Goal: Task Accomplishment & Management: Use online tool/utility

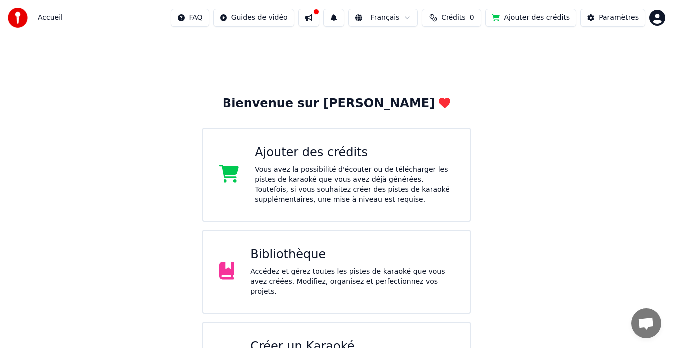
click at [305, 294] on div "Bibliothèque Accédez et gérez toutes les pistes de karaoké que vous avez créées…" at bounding box center [337, 272] width 270 height 84
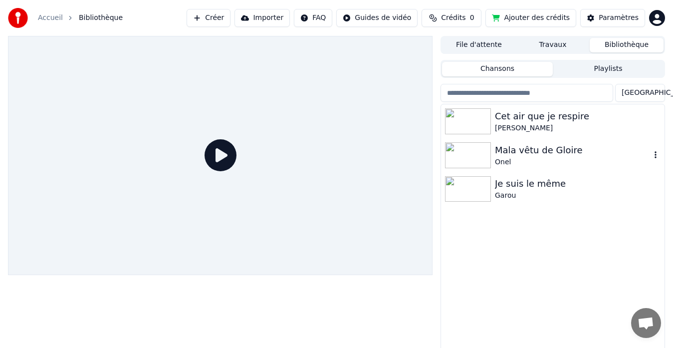
click at [484, 147] on img at bounding box center [468, 155] width 46 height 26
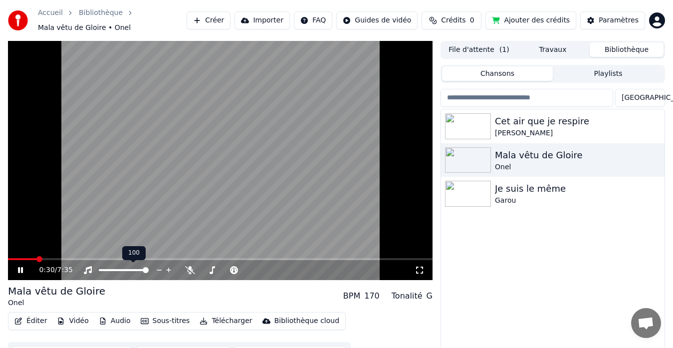
click at [87, 274] on div at bounding box center [128, 270] width 90 height 10
click at [87, 273] on icon at bounding box center [88, 270] width 8 height 8
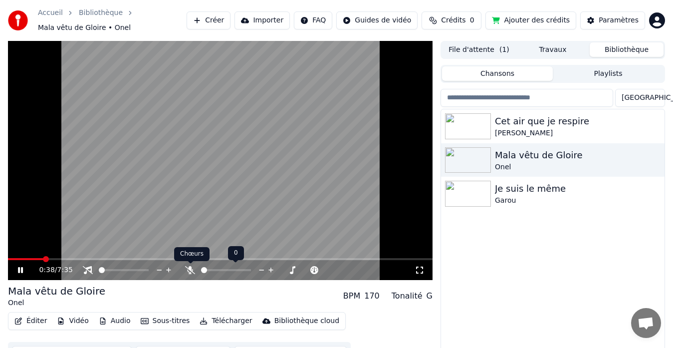
click at [187, 272] on icon at bounding box center [190, 270] width 10 height 8
click at [189, 272] on icon at bounding box center [190, 270] width 5 height 8
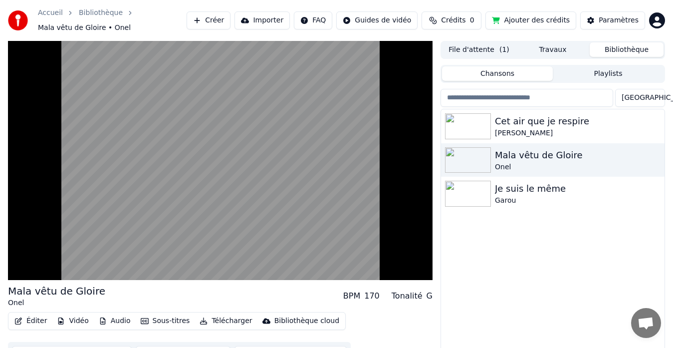
click at [50, 16] on link "Accueil" at bounding box center [50, 13] width 25 height 10
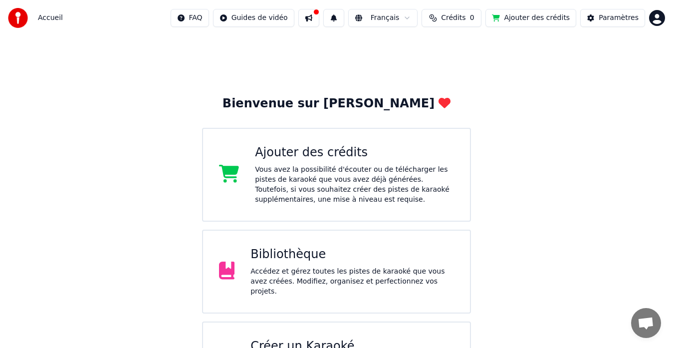
click at [429, 186] on div "Vous avez la possibilité d'écouter ou de télécharger les pistes de karaoké que …" at bounding box center [354, 185] width 199 height 40
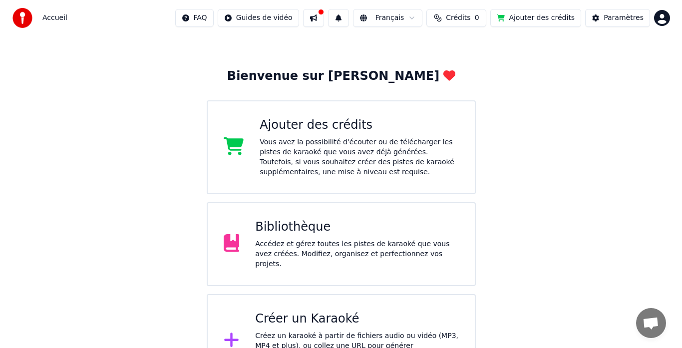
scroll to position [53, 0]
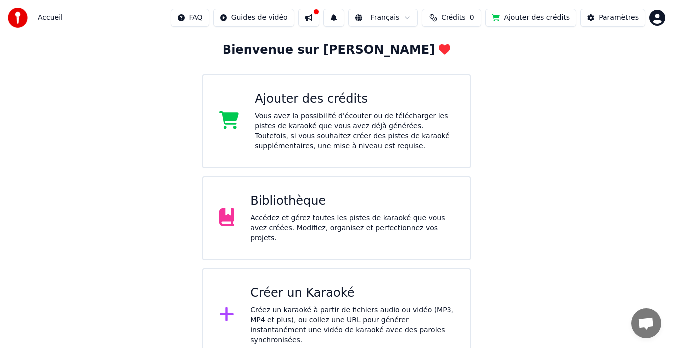
click at [274, 312] on div "Créez un karaoké à partir de fichiers audio ou vidéo (MP3, MP4 et plus), ou col…" at bounding box center [353, 325] width 204 height 40
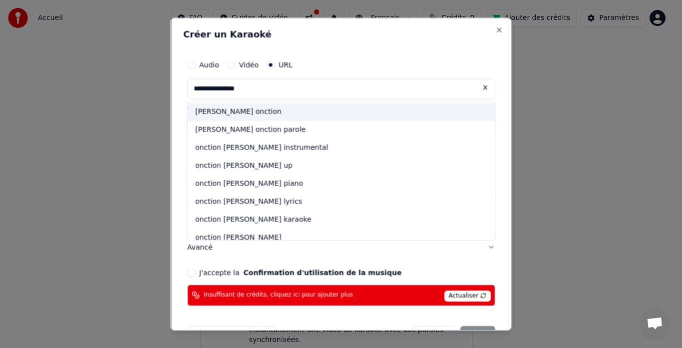
click at [245, 114] on div "[PERSON_NAME] onction" at bounding box center [341, 112] width 308 height 18
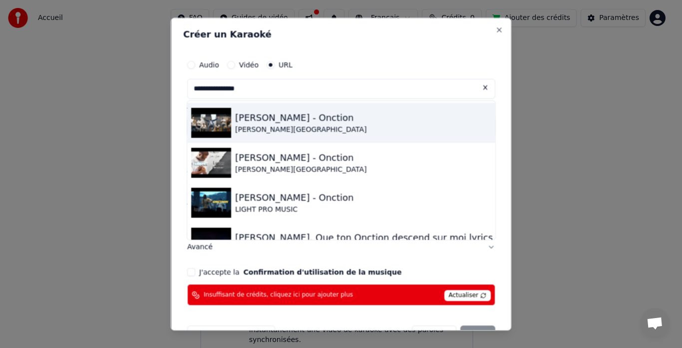
click at [364, 129] on div "[PERSON_NAME][GEOGRAPHIC_DATA]" at bounding box center [300, 130] width 131 height 10
type input "**********"
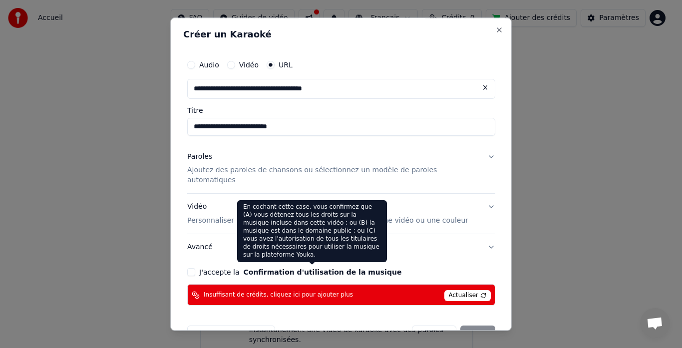
click at [264, 269] on button "Confirmation d'utilisation de la musique" at bounding box center [322, 272] width 158 height 7
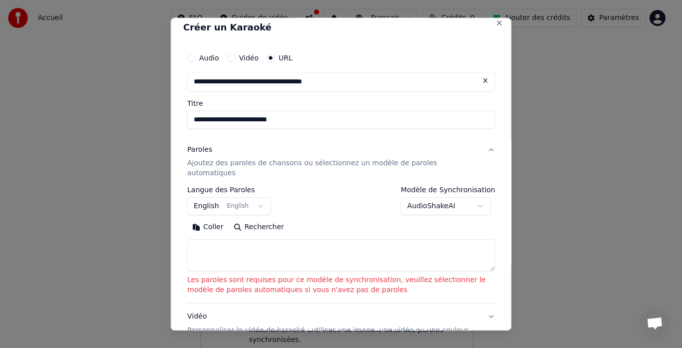
scroll to position [8, 0]
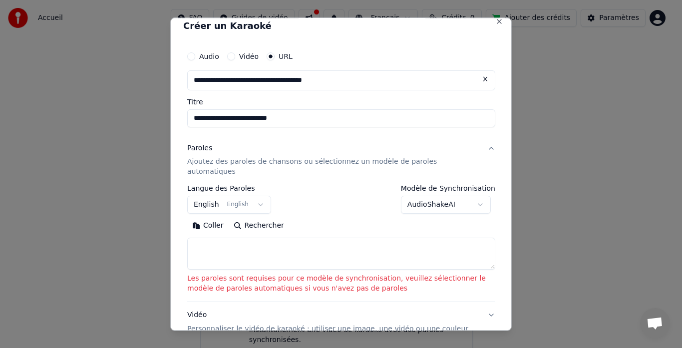
click at [243, 218] on button "Rechercher" at bounding box center [258, 226] width 60 height 16
click at [215, 198] on button "English English" at bounding box center [229, 205] width 84 height 18
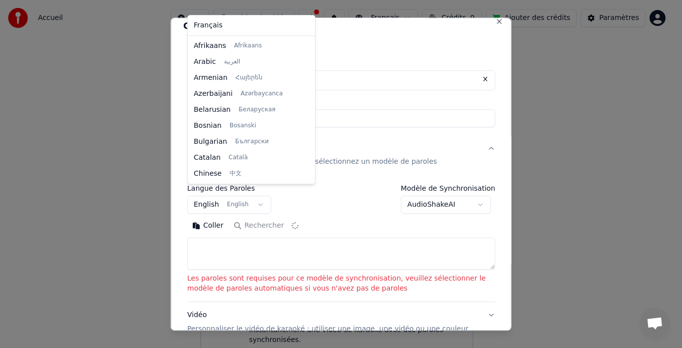
scroll to position [80, 0]
type textarea "**********"
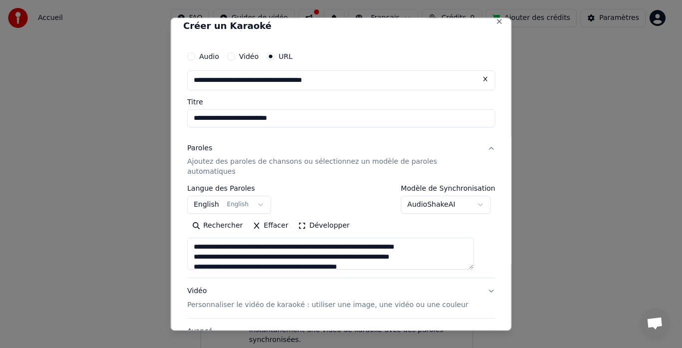
click at [483, 298] on body "**********" at bounding box center [336, 154] width 673 height 415
click at [227, 197] on body "**********" at bounding box center [336, 154] width 673 height 415
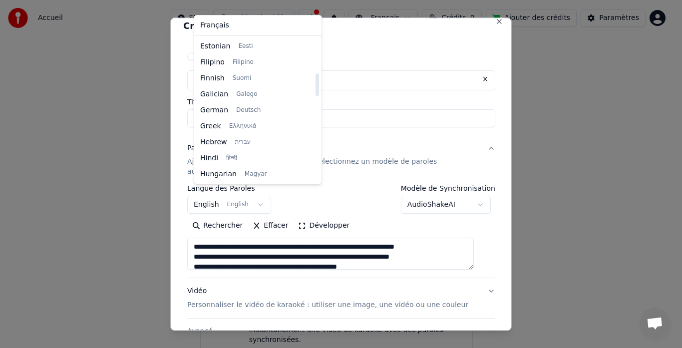
scroll to position [0, 0]
drag, startPoint x: 305, startPoint y: 78, endPoint x: 299, endPoint y: 35, distance: 43.3
click at [315, 38] on div at bounding box center [316, 49] width 3 height 22
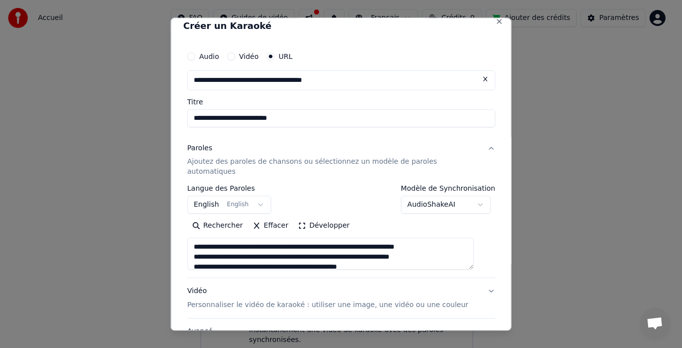
click at [450, 35] on body "**********" at bounding box center [336, 154] width 673 height 415
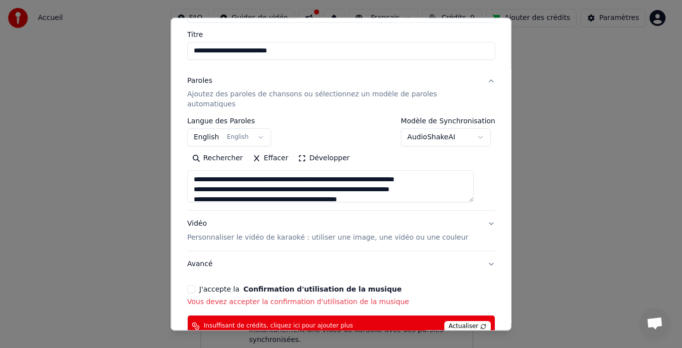
scroll to position [121, 0]
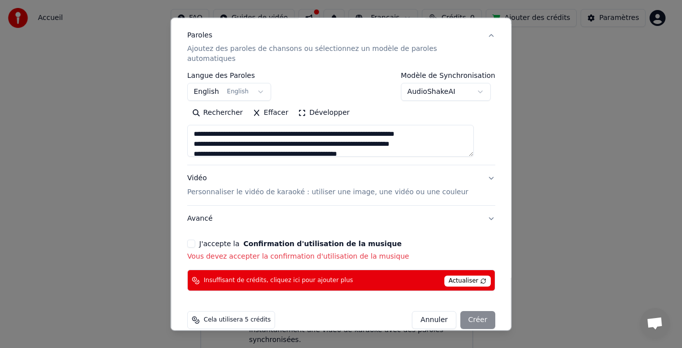
click at [195, 240] on button "J'accepte la Confirmation d'utilisation de la musique" at bounding box center [191, 244] width 8 height 8
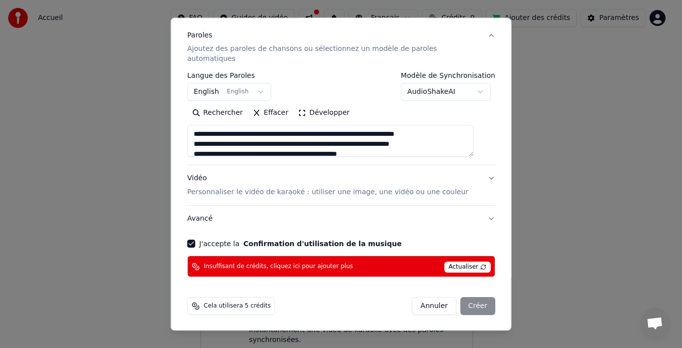
scroll to position [112, 0]
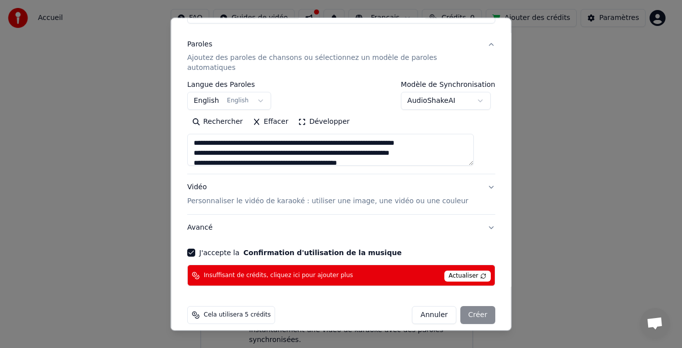
click at [468, 307] on div "Annuler Créer" at bounding box center [453, 316] width 83 height 18
click at [448, 271] on span "Actualiser" at bounding box center [467, 276] width 47 height 11
click at [457, 307] on div "Annuler Créer" at bounding box center [453, 316] width 83 height 18
click at [474, 215] on button "Avancé" at bounding box center [341, 228] width 308 height 26
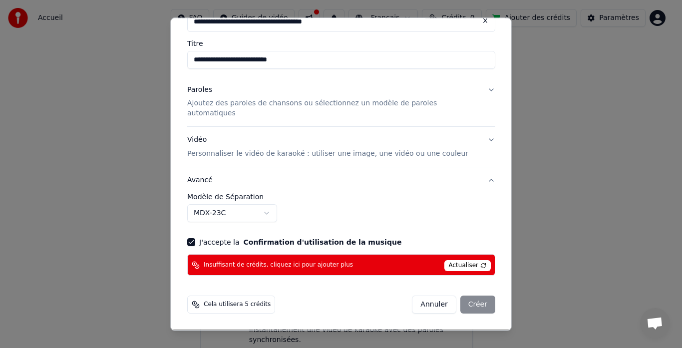
scroll to position [56, 0]
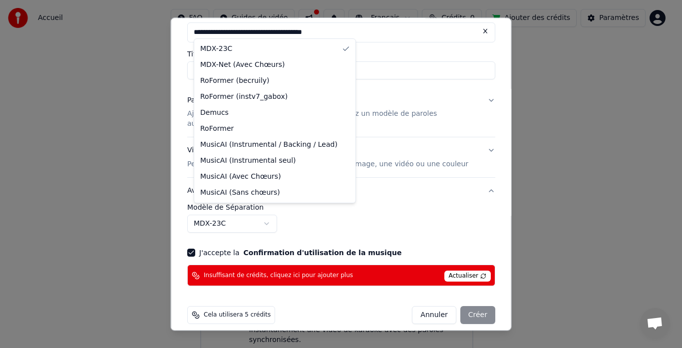
click at [253, 215] on body "**********" at bounding box center [336, 154] width 673 height 415
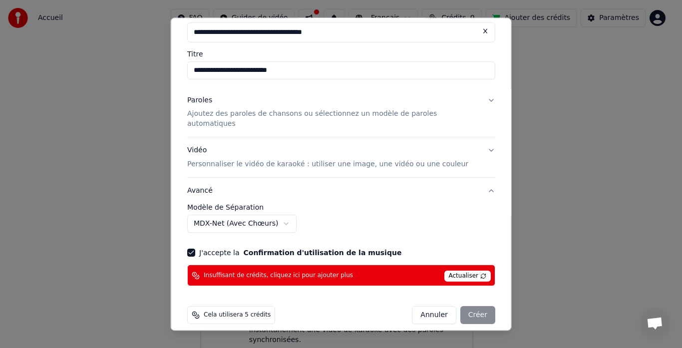
click at [470, 307] on div "Annuler Créer" at bounding box center [453, 316] width 83 height 18
click at [223, 312] on span "Cela utilisera 5 crédits" at bounding box center [237, 316] width 67 height 8
click at [200, 312] on icon at bounding box center [196, 316] width 8 height 8
click at [460, 271] on span "Actualiser" at bounding box center [467, 276] width 47 height 11
click at [431, 307] on button "Annuler" at bounding box center [434, 316] width 44 height 18
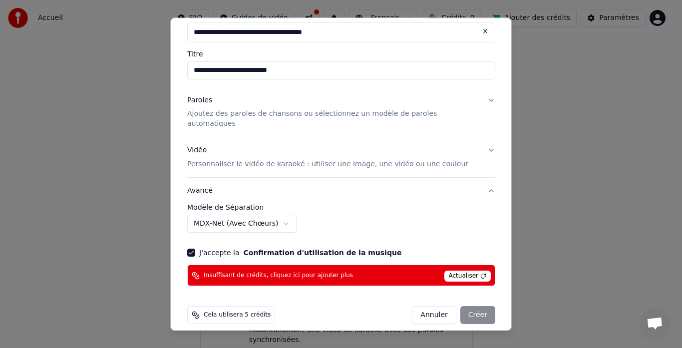
select select "******"
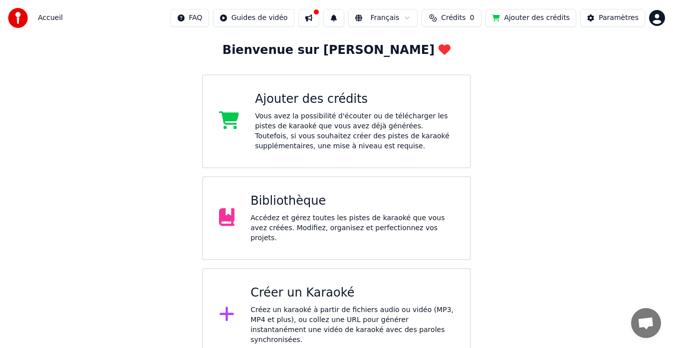
click at [386, 305] on div "Créez un karaoké à partir de fichiers audio ou vidéo (MP3, MP4 et plus), ou col…" at bounding box center [353, 325] width 204 height 40
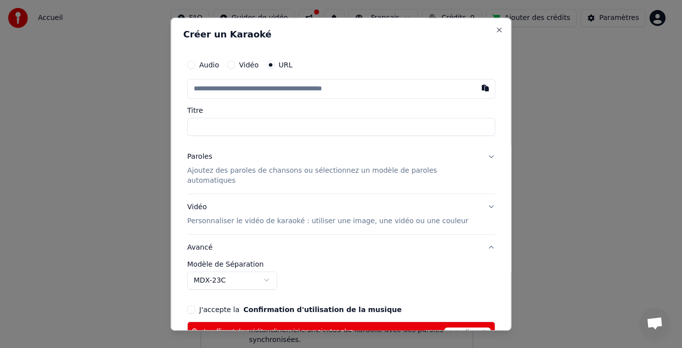
click at [306, 97] on input "text" at bounding box center [341, 89] width 308 height 20
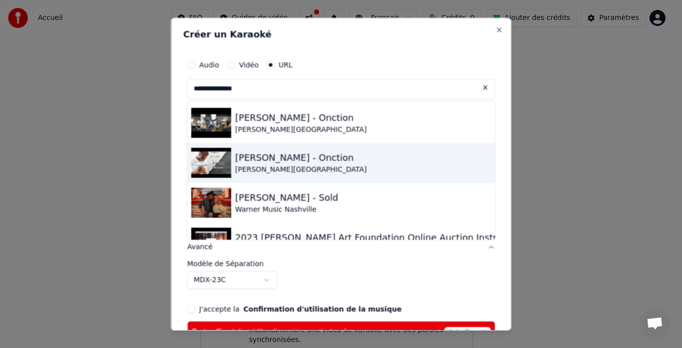
click at [288, 157] on div "[PERSON_NAME] - Onction" at bounding box center [300, 158] width 131 height 14
type input "**********"
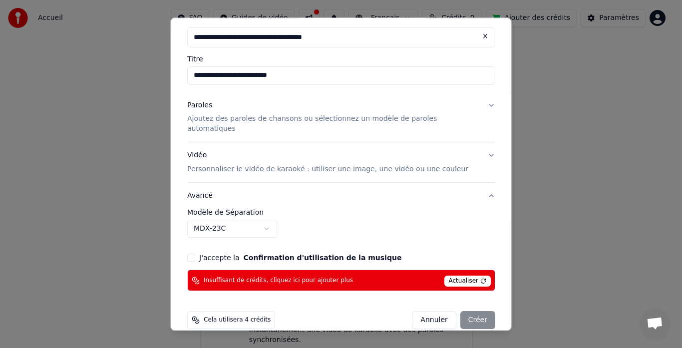
scroll to position [56, 0]
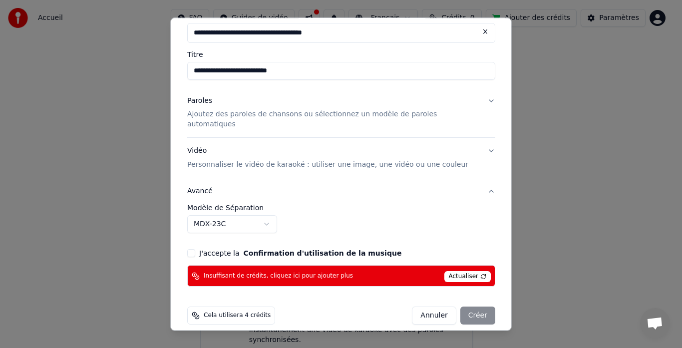
click at [220, 312] on span "Cela utilisera 4 crédits" at bounding box center [237, 316] width 67 height 8
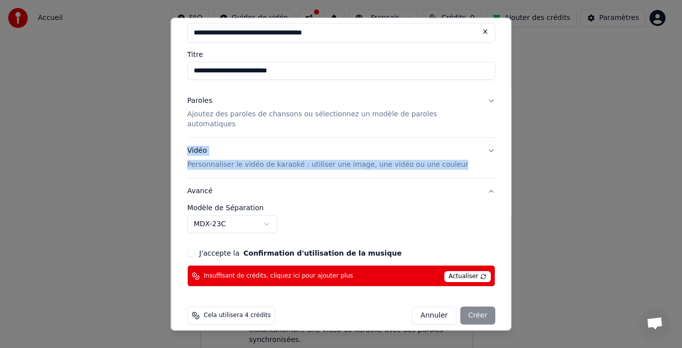
drag, startPoint x: 496, startPoint y: 150, endPoint x: 498, endPoint y: 128, distance: 22.6
click at [498, 128] on div "**********" at bounding box center [341, 173] width 341 height 313
click at [195, 250] on button "J'accepte la Confirmation d'utilisation de la musique" at bounding box center [191, 254] width 8 height 8
click at [221, 182] on button "Avancé" at bounding box center [341, 192] width 308 height 26
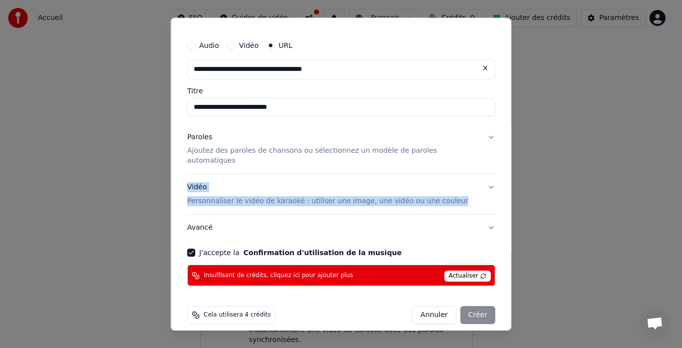
click at [311, 135] on div "Paroles Ajoutez des paroles de chansons ou sélectionnez un modèle de paroles au…" at bounding box center [333, 149] width 292 height 34
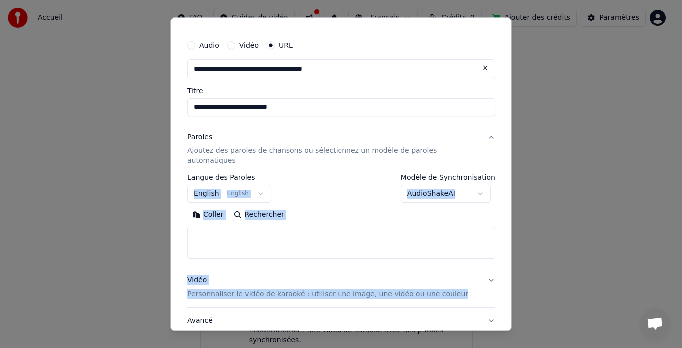
click at [216, 234] on textarea at bounding box center [341, 243] width 308 height 32
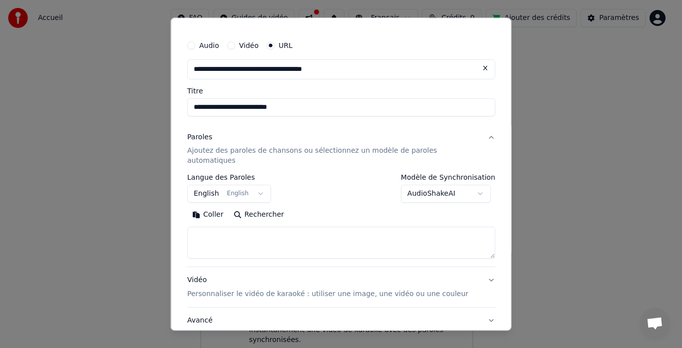
click at [246, 207] on button "Rechercher" at bounding box center [258, 215] width 60 height 16
type textarea "**********"
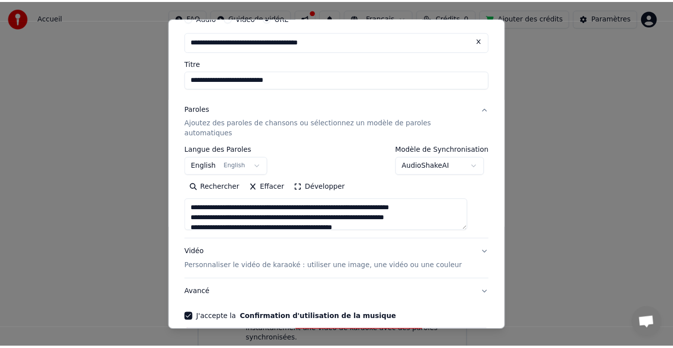
scroll to position [112, 0]
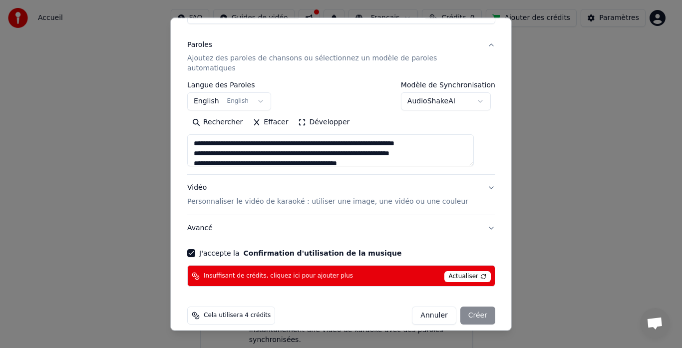
select select
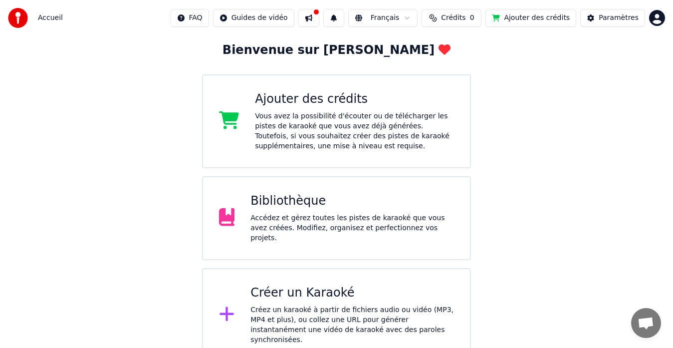
click at [464, 15] on span "Crédits" at bounding box center [453, 18] width 24 height 10
click at [474, 71] on button "Actualiser" at bounding box center [462, 75] width 59 height 18
click at [523, 15] on button "Ajouter des crédits" at bounding box center [531, 18] width 91 height 18
click at [359, 215] on div "Bibliothèque Accédez et gérez toutes les pistes de karaoké que vous avez créées…" at bounding box center [353, 218] width 204 height 50
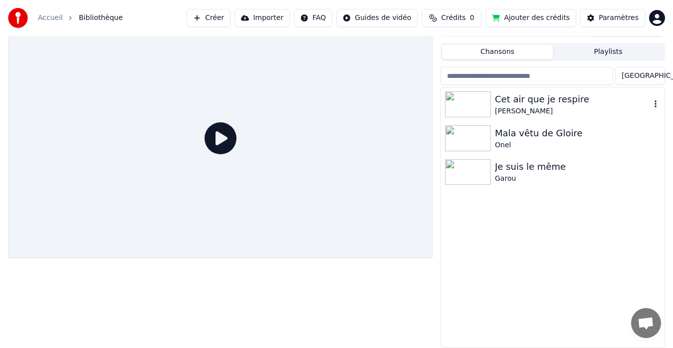
click at [656, 103] on icon "button" at bounding box center [656, 104] width 10 height 8
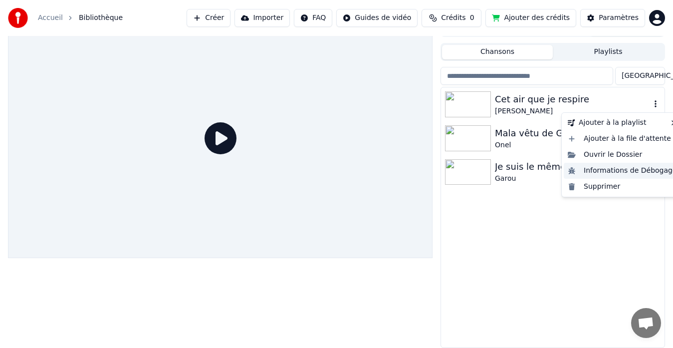
click at [648, 172] on div "Informations de Débogage" at bounding box center [622, 171] width 117 height 16
click at [657, 100] on icon "button" at bounding box center [656, 104] width 10 height 8
click at [636, 153] on div "Ouvrir le Dossier" at bounding box center [622, 155] width 117 height 16
click at [655, 106] on icon "button" at bounding box center [656, 104] width 10 height 8
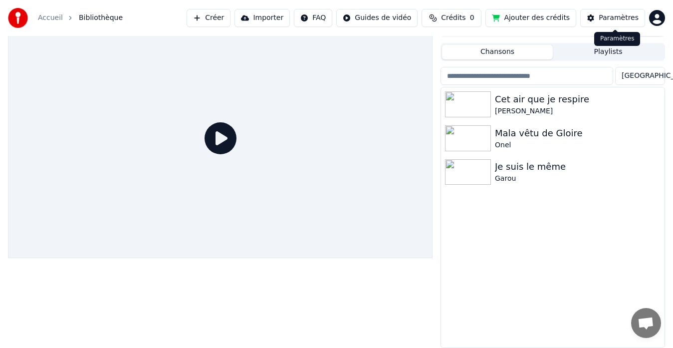
click at [620, 14] on div "Paramètres" at bounding box center [619, 18] width 40 height 10
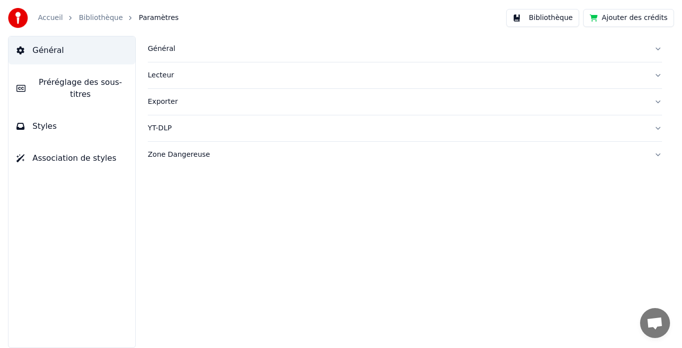
click at [333, 58] on button "Général" at bounding box center [405, 49] width 514 height 26
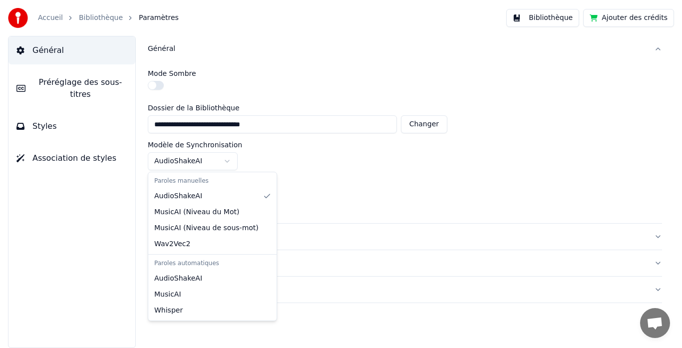
click at [225, 164] on html "**********" at bounding box center [341, 174] width 682 height 348
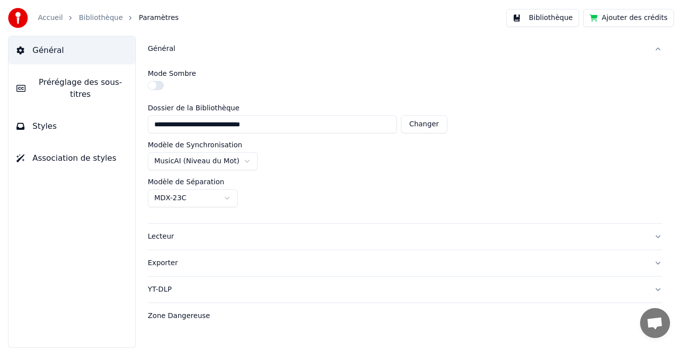
click at [241, 160] on html "**********" at bounding box center [341, 174] width 682 height 348
click at [228, 198] on html "**********" at bounding box center [341, 174] width 682 height 348
click at [570, 17] on button "Bibliothèque" at bounding box center [542, 18] width 73 height 18
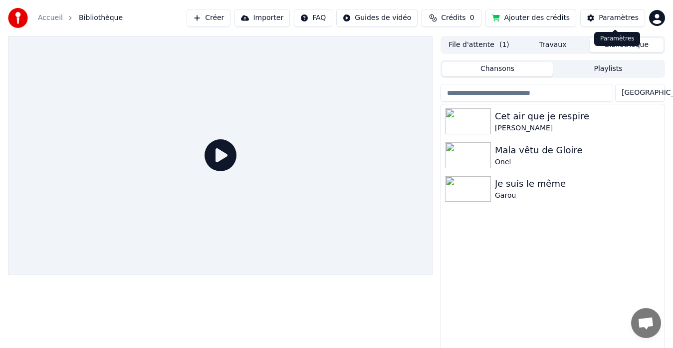
click at [604, 19] on div "Paramètres" at bounding box center [619, 18] width 40 height 10
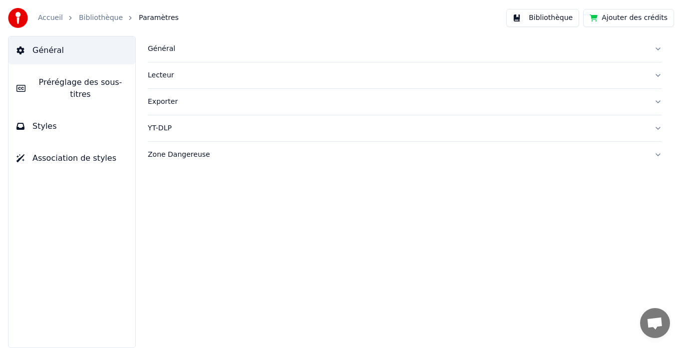
click at [189, 49] on div "Général" at bounding box center [397, 49] width 498 height 10
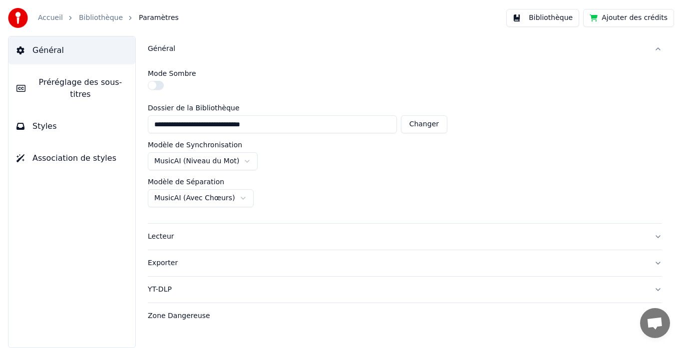
click at [229, 156] on html "**********" at bounding box center [341, 174] width 682 height 348
click at [414, 236] on html "**********" at bounding box center [341, 174] width 682 height 348
click at [213, 200] on html "**********" at bounding box center [341, 174] width 682 height 348
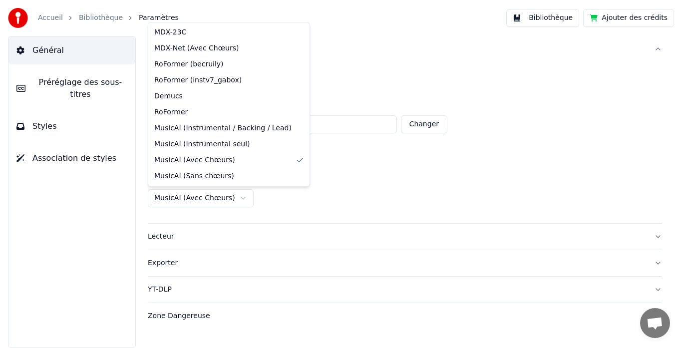
click at [213, 200] on html "**********" at bounding box center [341, 174] width 682 height 348
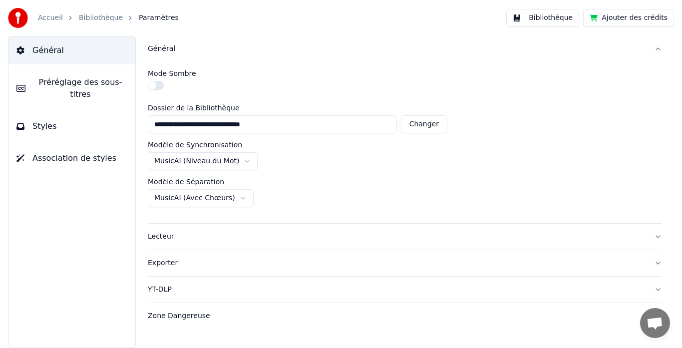
drag, startPoint x: 176, startPoint y: 226, endPoint x: 171, endPoint y: 231, distance: 7.4
click at [171, 231] on button "Lecteur" at bounding box center [405, 237] width 514 height 26
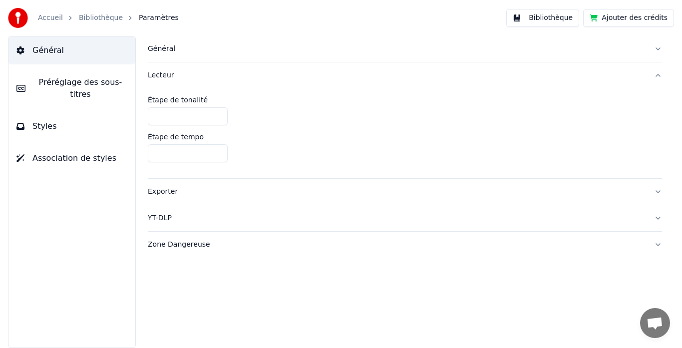
click at [172, 231] on button "YT-DLP" at bounding box center [405, 218] width 514 height 26
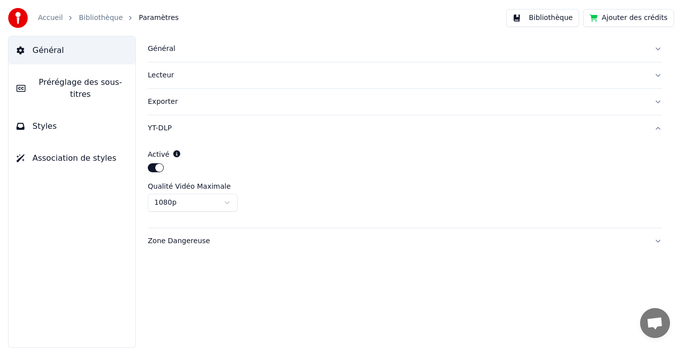
click at [153, 135] on button "YT-DLP" at bounding box center [405, 128] width 514 height 26
click at [162, 109] on button "Exporter" at bounding box center [405, 102] width 514 height 26
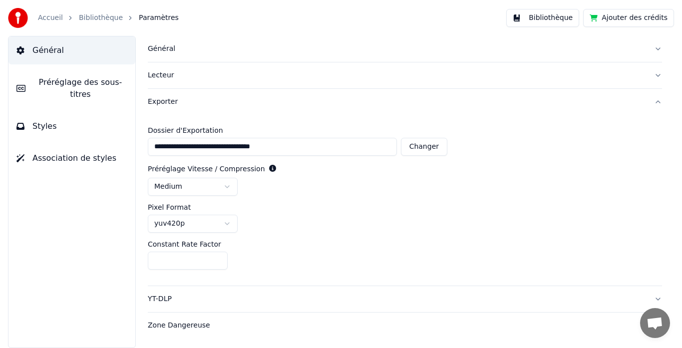
click at [575, 14] on button "Bibliothèque" at bounding box center [542, 18] width 73 height 18
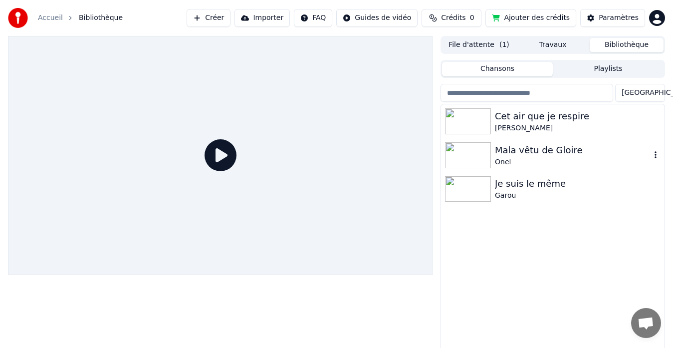
click at [479, 156] on img at bounding box center [468, 155] width 46 height 26
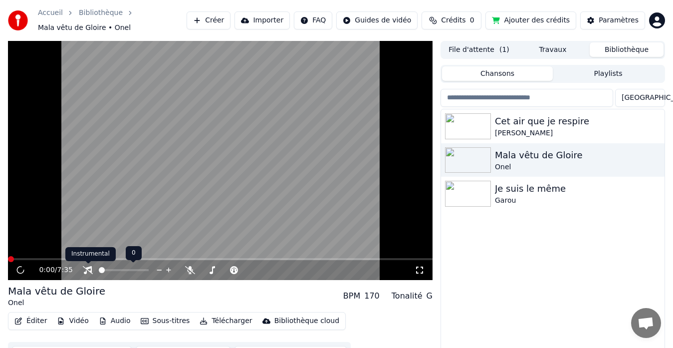
click at [85, 267] on icon at bounding box center [88, 270] width 10 height 8
click at [191, 275] on div "0:00 / 7:35" at bounding box center [227, 270] width 376 height 10
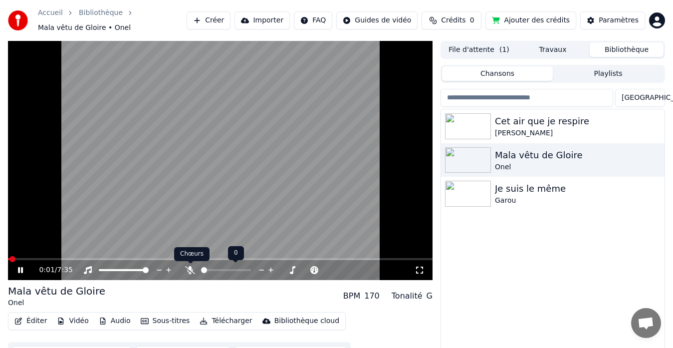
click at [191, 268] on icon at bounding box center [190, 270] width 10 height 8
click at [193, 267] on icon at bounding box center [190, 270] width 10 height 8
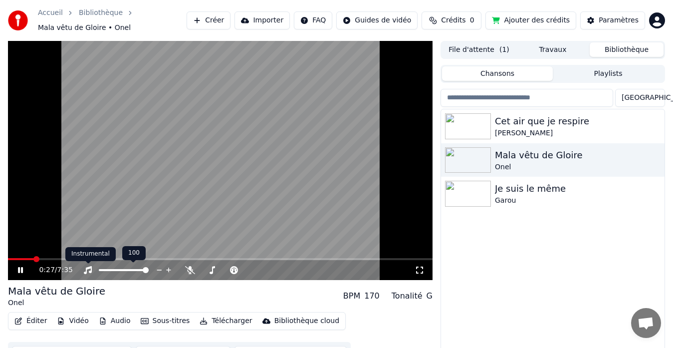
click at [87, 268] on icon at bounding box center [88, 270] width 8 height 8
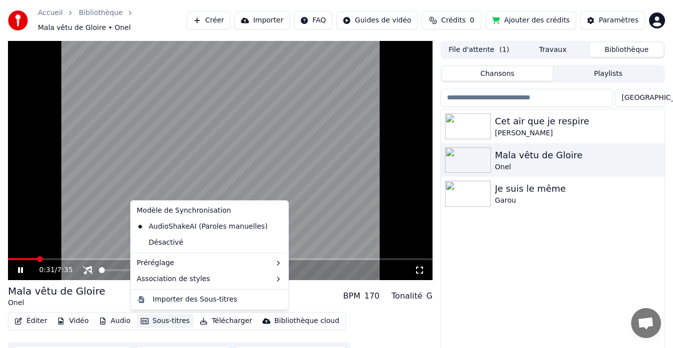
click at [177, 320] on button "Sous-titres" at bounding box center [165, 321] width 57 height 14
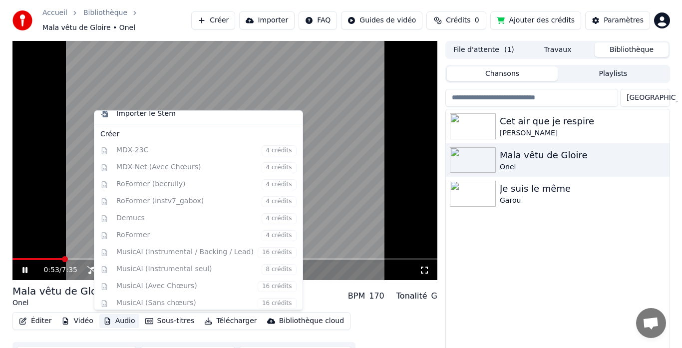
scroll to position [84, 0]
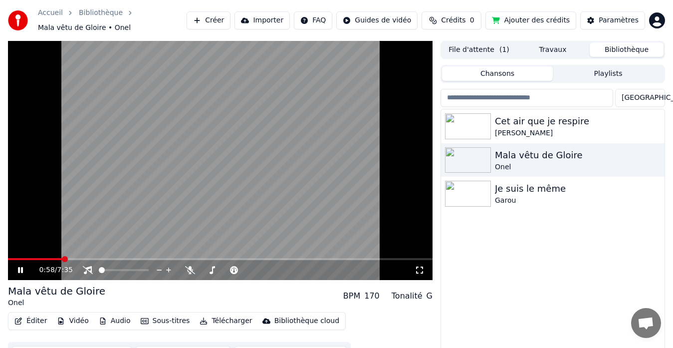
click at [343, 222] on video at bounding box center [220, 160] width 425 height 239
click at [61, 321] on icon "button" at bounding box center [60, 320] width 5 height 7
click at [103, 317] on button "Audio" at bounding box center [115, 321] width 40 height 14
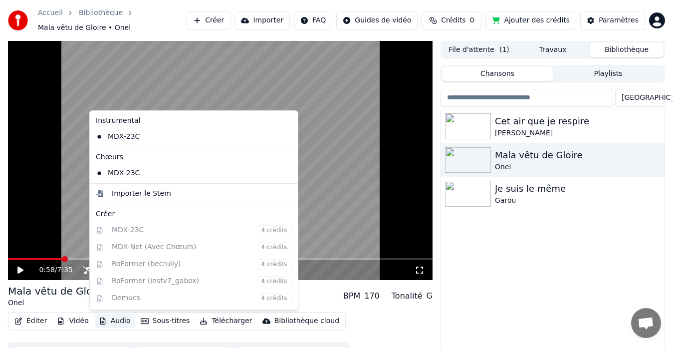
click at [103, 317] on button "Audio" at bounding box center [115, 321] width 40 height 14
click at [128, 172] on div "MDX-23C" at bounding box center [186, 173] width 189 height 16
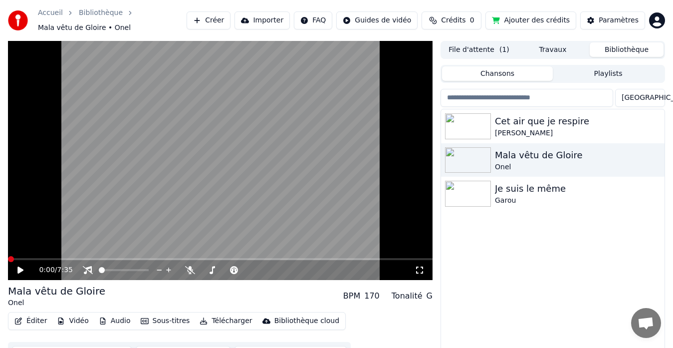
click at [20, 271] on icon at bounding box center [20, 270] width 6 height 7
click at [42, 257] on video at bounding box center [220, 160] width 425 height 239
click at [124, 321] on button "Audio" at bounding box center [115, 321] width 40 height 14
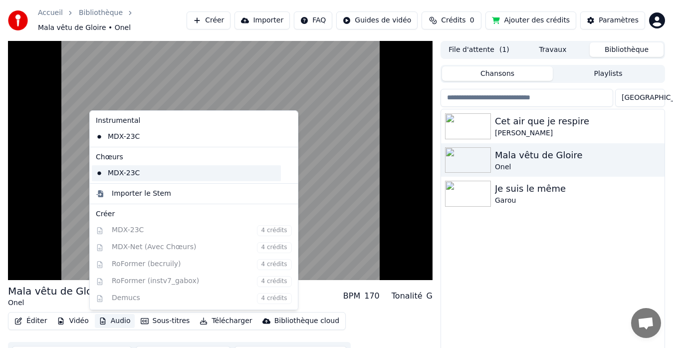
click at [161, 172] on div "MDX-23C" at bounding box center [186, 173] width 189 height 16
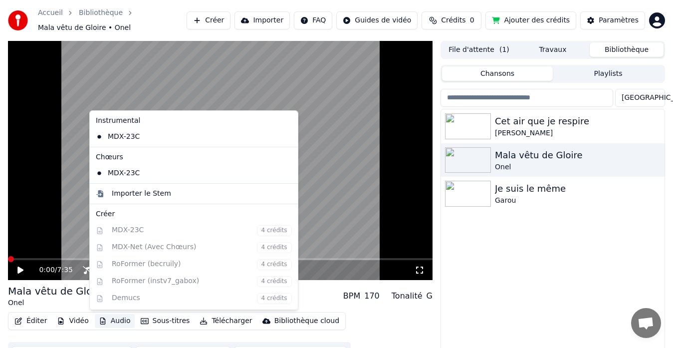
click at [124, 321] on button "Audio" at bounding box center [115, 321] width 40 height 14
click at [103, 143] on div "MDX-23C" at bounding box center [186, 137] width 189 height 16
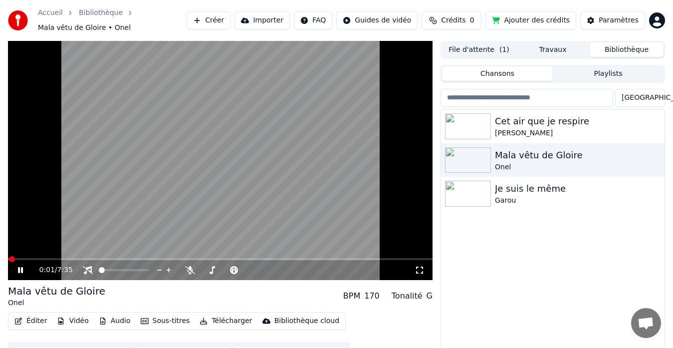
click at [46, 258] on span at bounding box center [220, 259] width 425 height 2
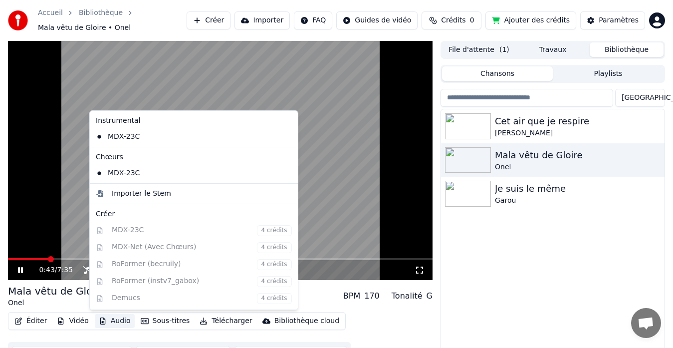
click at [125, 322] on button "Audio" at bounding box center [115, 321] width 40 height 14
click at [285, 137] on icon at bounding box center [288, 137] width 7 height 8
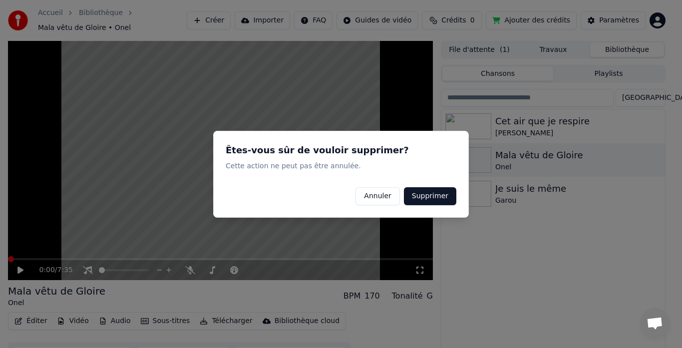
click at [433, 196] on button "Supprimer" at bounding box center [430, 196] width 52 height 18
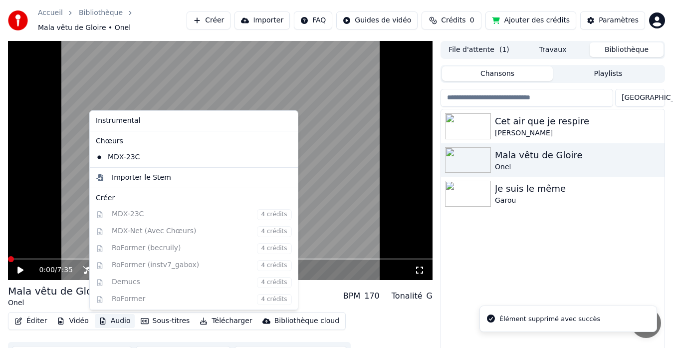
click at [120, 318] on button "Audio" at bounding box center [115, 321] width 40 height 14
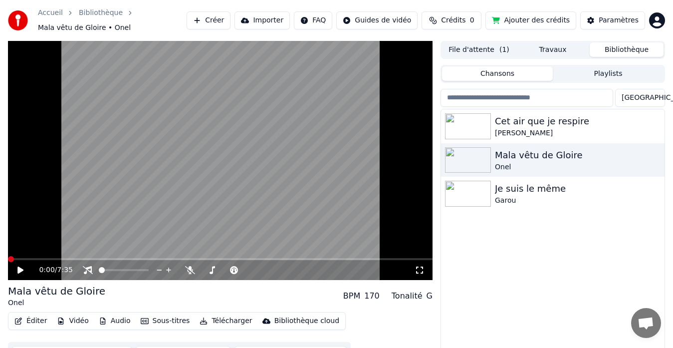
click at [21, 269] on icon at bounding box center [20, 270] width 6 height 7
click at [42, 256] on video at bounding box center [220, 160] width 425 height 239
click at [47, 258] on span at bounding box center [220, 259] width 425 height 2
click at [15, 269] on div "0:42 / 7:35" at bounding box center [220, 270] width 417 height 10
click at [21, 269] on icon at bounding box center [20, 270] width 6 height 7
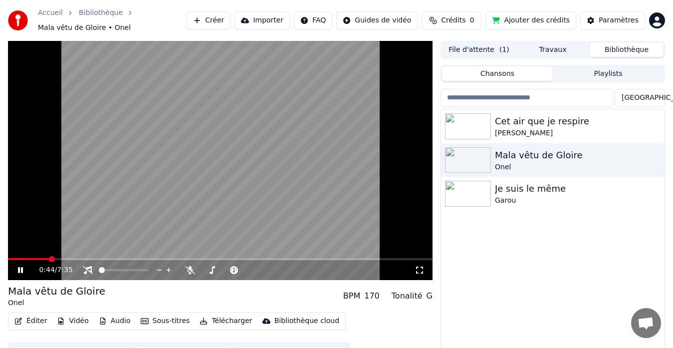
click at [100, 317] on icon "button" at bounding box center [102, 320] width 5 height 7
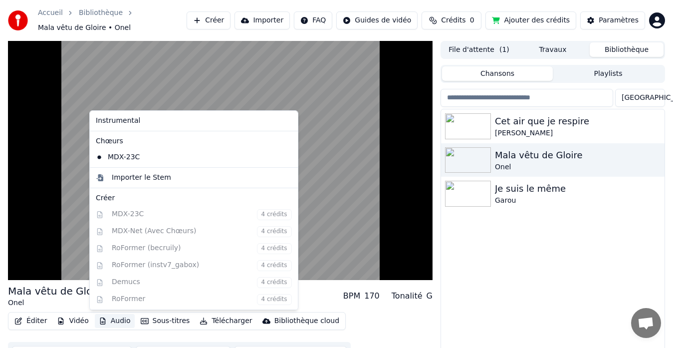
click at [285, 154] on icon at bounding box center [290, 157] width 11 height 8
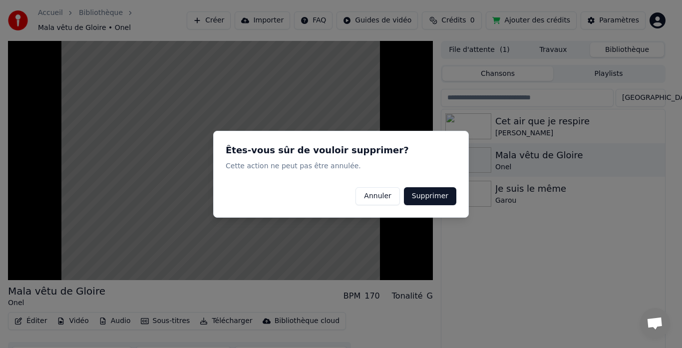
click at [436, 190] on button "Supprimer" at bounding box center [430, 196] width 52 height 18
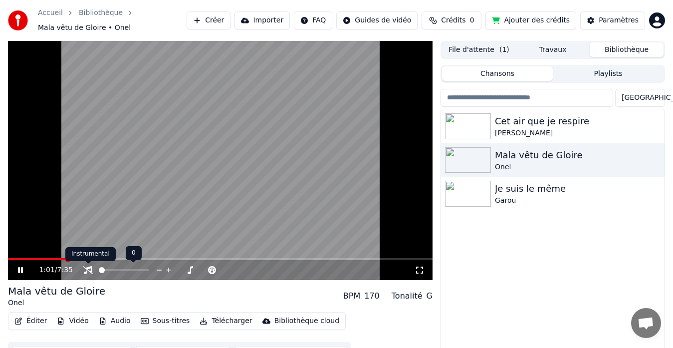
click at [89, 267] on icon at bounding box center [88, 270] width 10 height 8
click at [89, 267] on icon at bounding box center [88, 270] width 8 height 8
click at [101, 322] on icon "button" at bounding box center [102, 320] width 5 height 7
click at [278, 26] on button "Importer" at bounding box center [262, 20] width 55 height 18
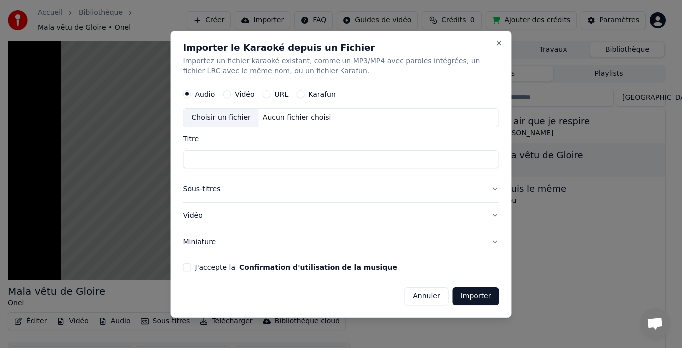
click at [269, 92] on div "URL" at bounding box center [276, 94] width 26 height 8
click at [267, 93] on button "URL" at bounding box center [267, 94] width 8 height 8
click at [255, 125] on input "text" at bounding box center [341, 118] width 316 height 20
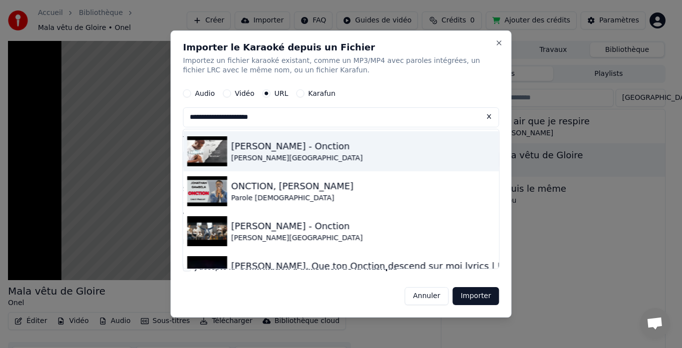
type input "**********"
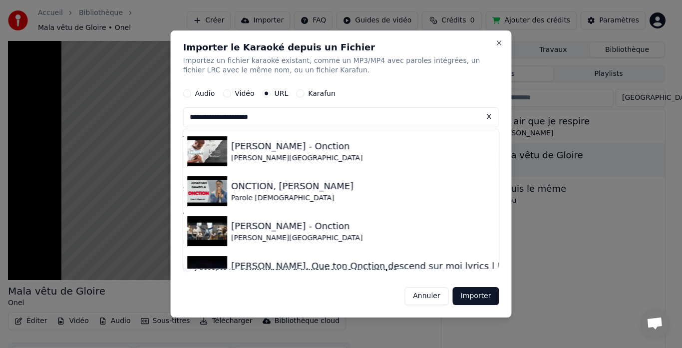
click at [494, 299] on button "Importer" at bounding box center [476, 296] width 46 height 18
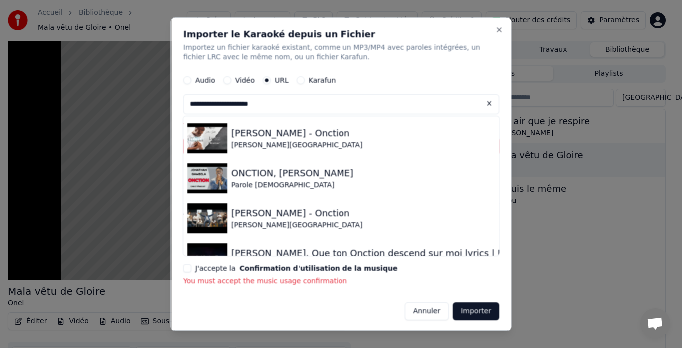
click at [494, 299] on div "**********" at bounding box center [341, 173] width 341 height 313
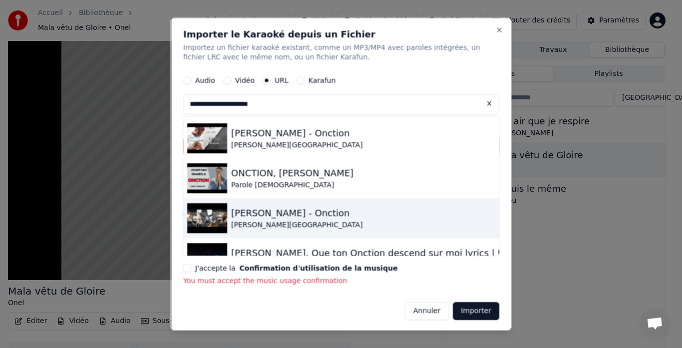
click at [498, 93] on div "**********" at bounding box center [341, 173] width 341 height 313
click at [479, 105] on button at bounding box center [489, 104] width 20 height 18
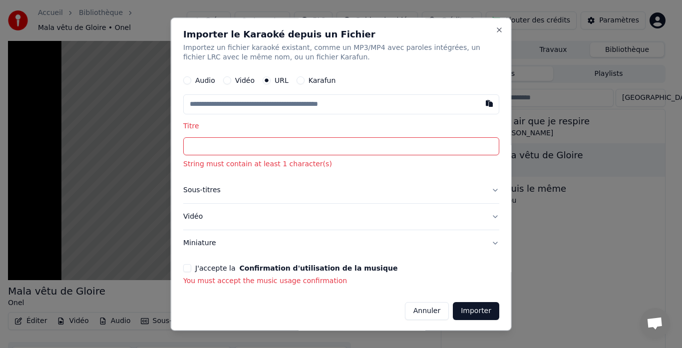
click at [420, 111] on input "text" at bounding box center [341, 105] width 316 height 20
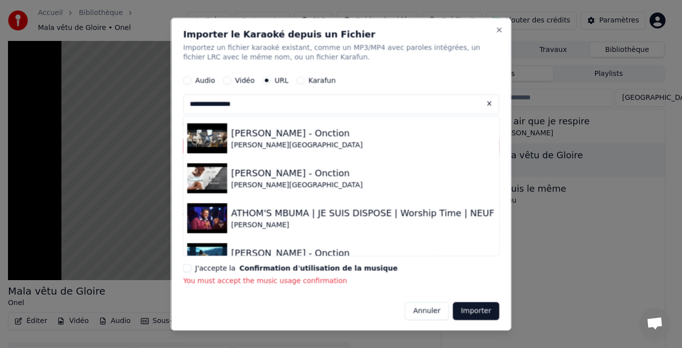
type input "**********"
click at [498, 205] on div "**********" at bounding box center [341, 173] width 341 height 313
click at [225, 273] on div "J'accepte la Confirmation d'utilisation de la musique You must accept the music…" at bounding box center [341, 276] width 316 height 22
click at [186, 267] on button "J'accepte la Confirmation d'utilisation de la musique" at bounding box center [187, 269] width 8 height 8
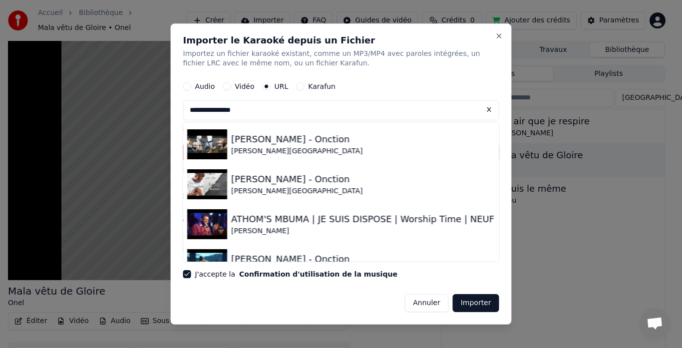
click at [186, 267] on form "**********" at bounding box center [341, 195] width 316 height 236
click at [500, 90] on div "**********" at bounding box center [341, 174] width 341 height 302
click at [420, 114] on input "**********" at bounding box center [341, 111] width 316 height 20
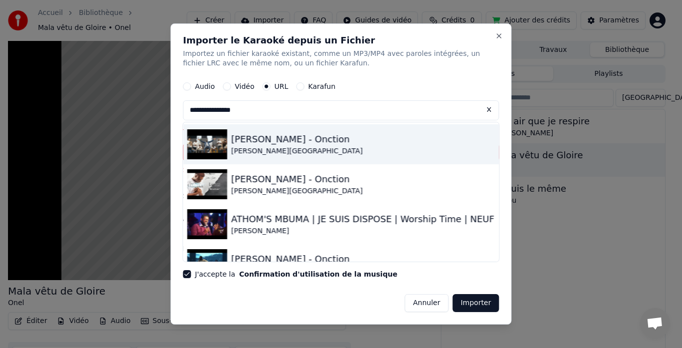
click at [507, 162] on div "**********" at bounding box center [341, 174] width 341 height 302
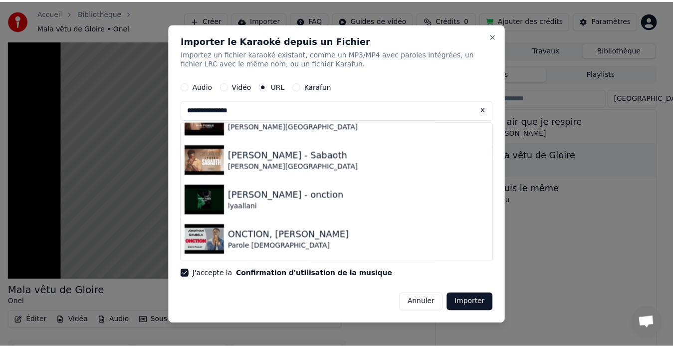
scroll to position [0, 0]
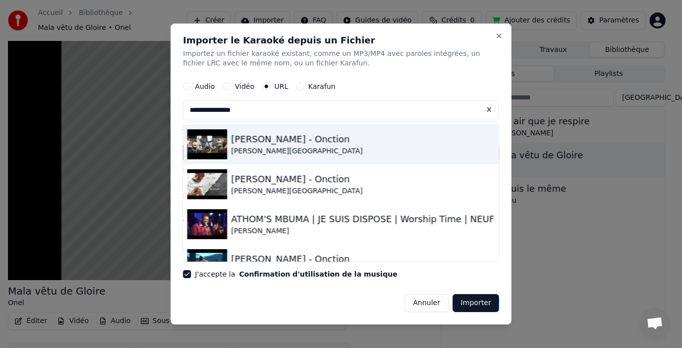
click at [189, 83] on button "Audio" at bounding box center [187, 87] width 8 height 8
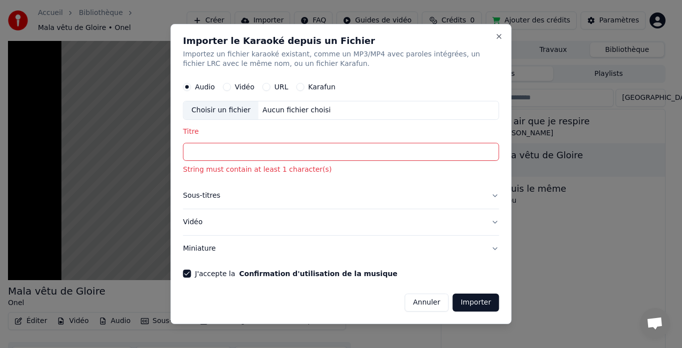
click at [269, 112] on div "Aucun fichier choisi" at bounding box center [297, 111] width 76 height 10
click at [281, 89] on label "URL" at bounding box center [282, 87] width 14 height 7
click at [271, 89] on button "URL" at bounding box center [267, 87] width 8 height 8
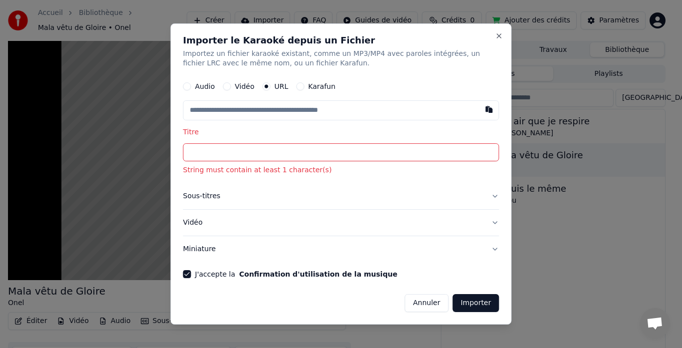
click at [240, 224] on button "Vidéo" at bounding box center [341, 223] width 316 height 26
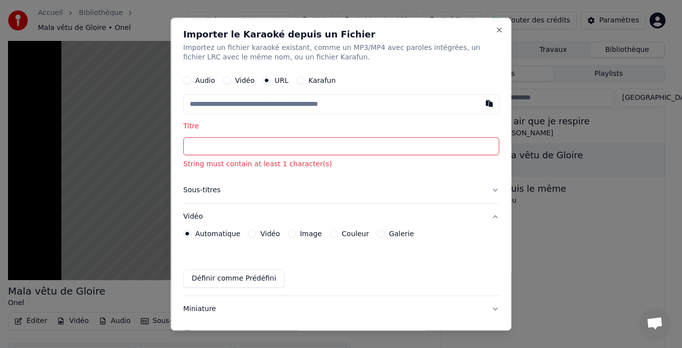
click at [266, 101] on input "text" at bounding box center [341, 105] width 316 height 20
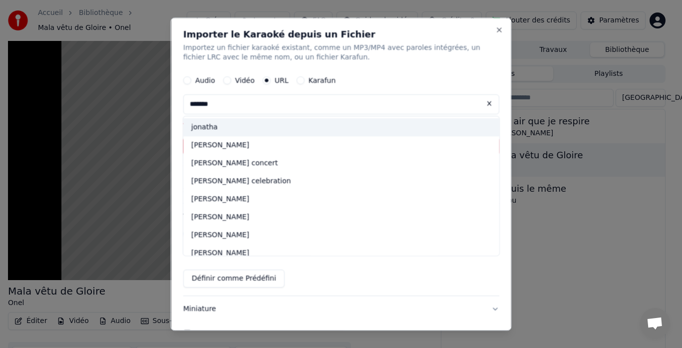
type input "*******"
click at [495, 31] on button "Close" at bounding box center [499, 30] width 8 height 8
